Goal: Find contact information: Find contact information

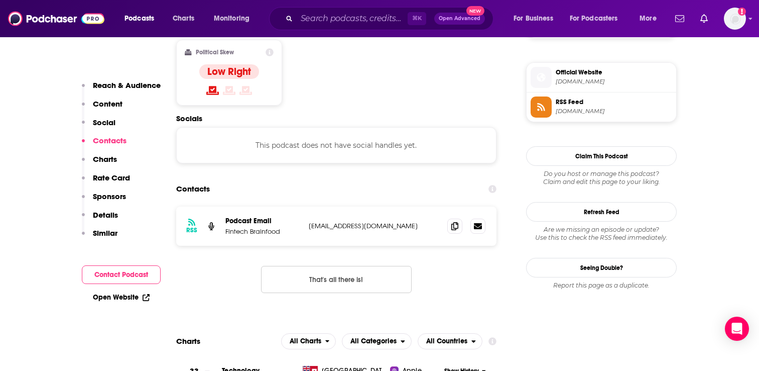
click at [325, 5] on div "Podcasts Charts Monitoring ⌘ K Open Advanced New For Business For Podcasters Mo…" at bounding box center [379, 18] width 759 height 37
click at [322, 13] on input "Search podcasts, credits, & more..." at bounding box center [352, 19] width 111 height 16
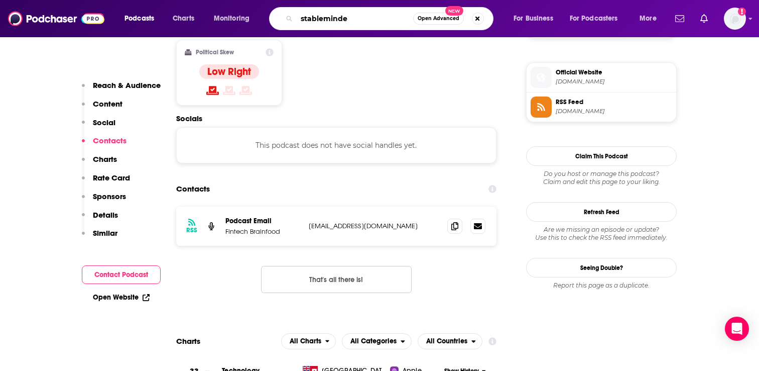
type input "stableminded"
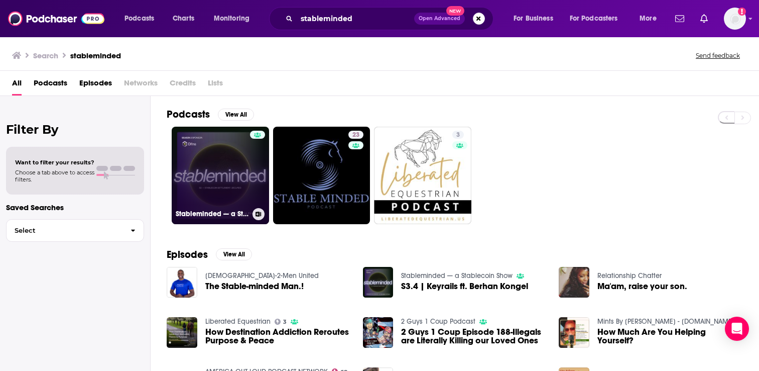
click at [210, 171] on link "Stableminded — a Stablecoin Show" at bounding box center [220, 175] width 97 height 97
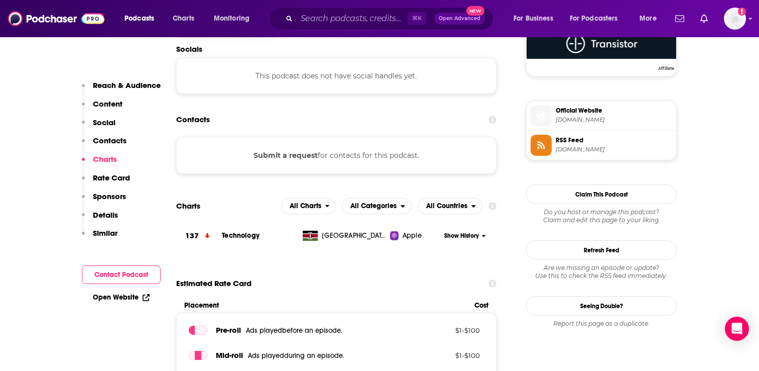
scroll to position [789, 0]
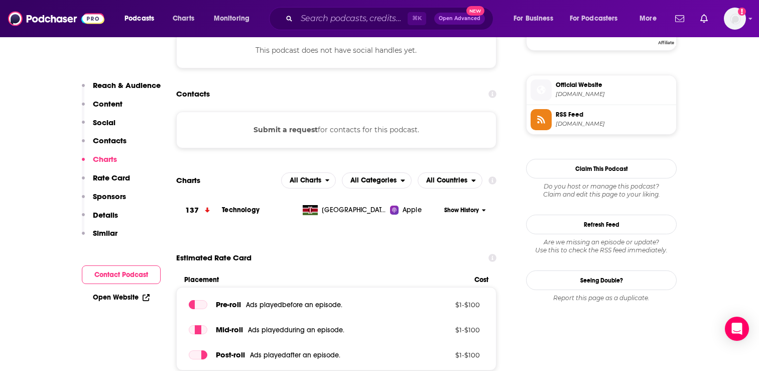
click at [111, 140] on p "Contacts" at bounding box center [110, 141] width 34 height 10
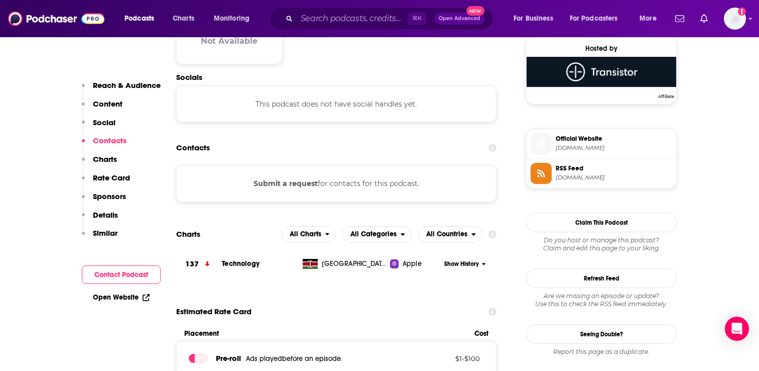
scroll to position [735, 0]
click at [111, 140] on p "Contacts" at bounding box center [110, 141] width 34 height 10
click at [273, 185] on button "Submit a request" at bounding box center [286, 183] width 64 height 11
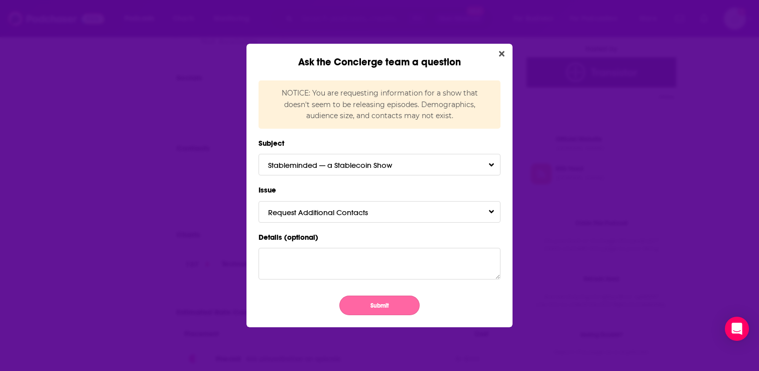
click at [363, 302] on button "Submit" at bounding box center [380, 305] width 80 height 20
